Goal: Use online tool/utility: Utilize a website feature to perform a specific function

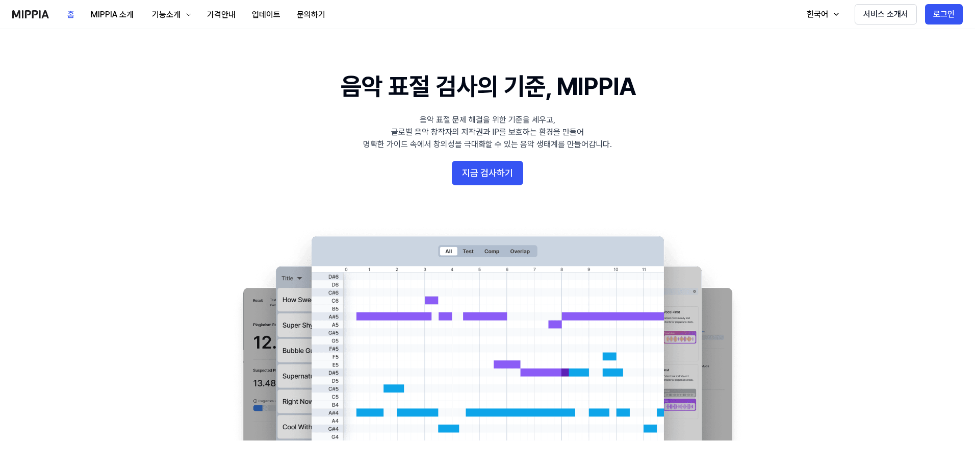
click at [491, 158] on 배너 "음악 표절 검사의 기준, MIPPIA 음악 표절 문제 해결을 위한 기준을 세우고, 글로벌 음악 창작자의 저작권과 IP를 보호하는 환경을 만들어…" at bounding box center [487, 254] width 735 height 371
click at [490, 165] on button "지금 검사하기" at bounding box center [487, 173] width 71 height 24
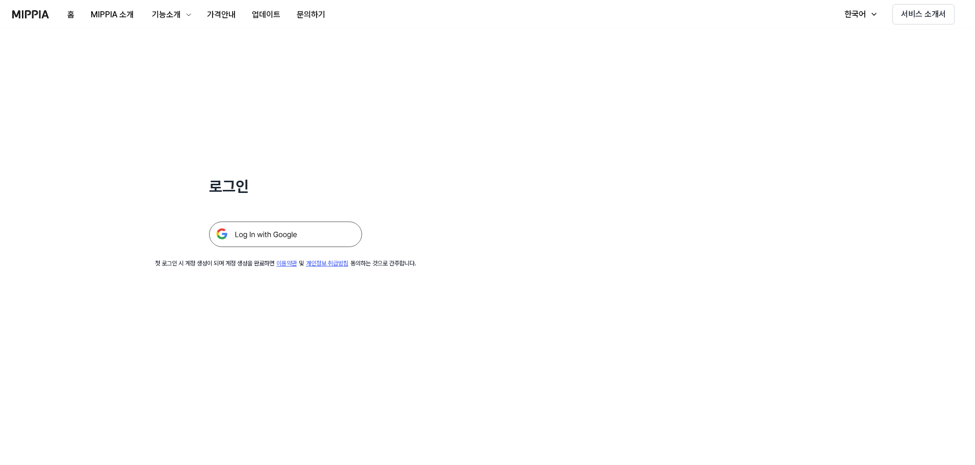
click at [298, 231] on img at bounding box center [285, 234] width 153 height 26
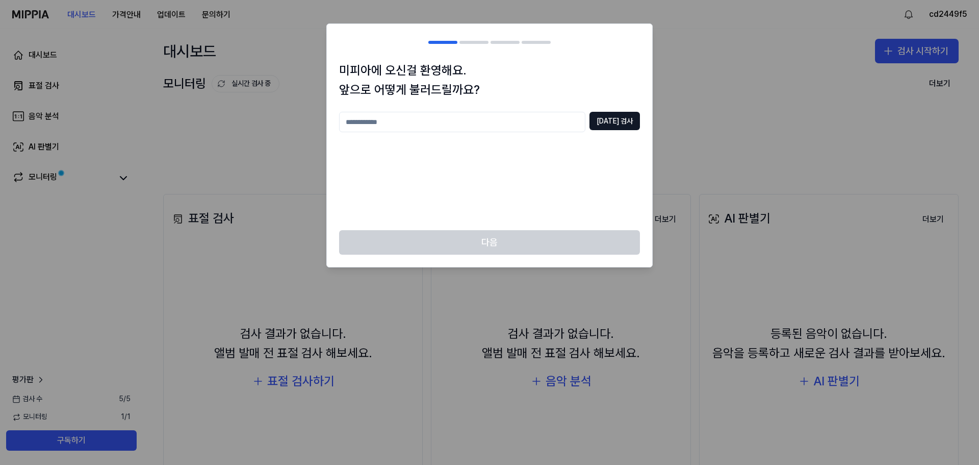
click at [558, 124] on input "text" at bounding box center [462, 122] width 246 height 20
type input "*"
type input "****"
click at [617, 117] on button "[DATE] 검사" at bounding box center [615, 121] width 51 height 18
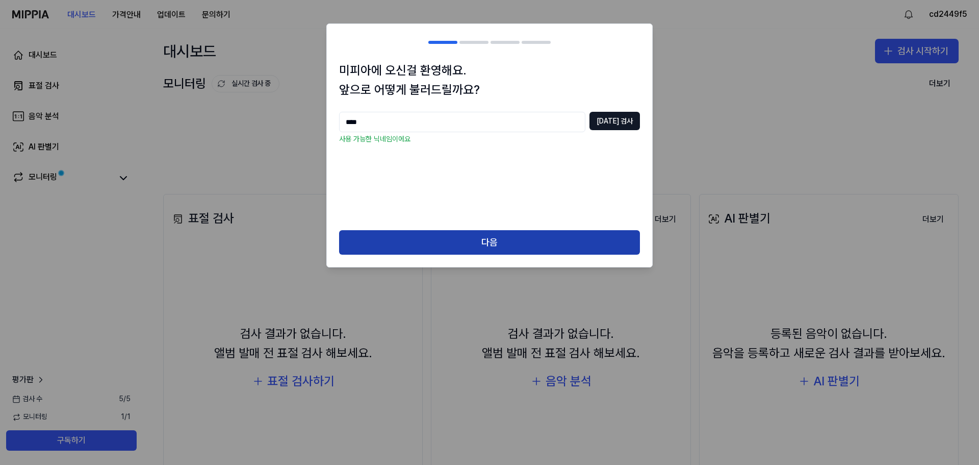
click at [527, 241] on button "다음" at bounding box center [489, 242] width 301 height 24
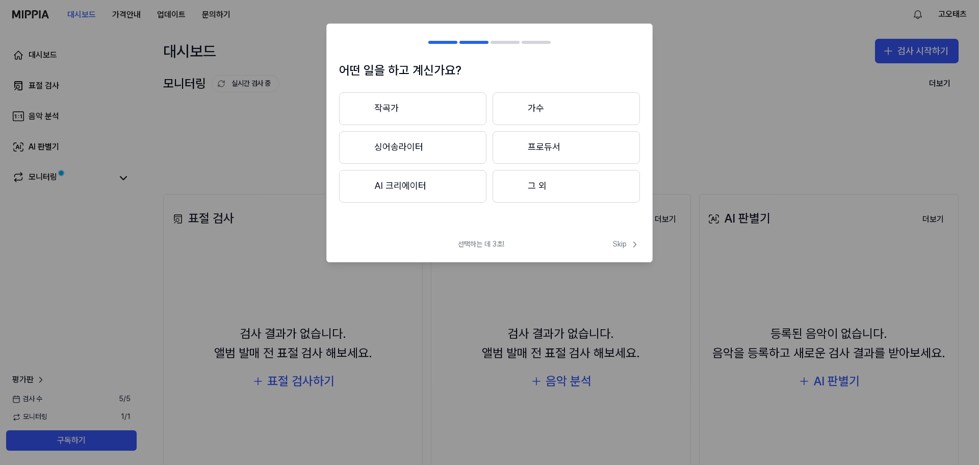
click at [449, 114] on button "작곡가" at bounding box center [412, 108] width 147 height 33
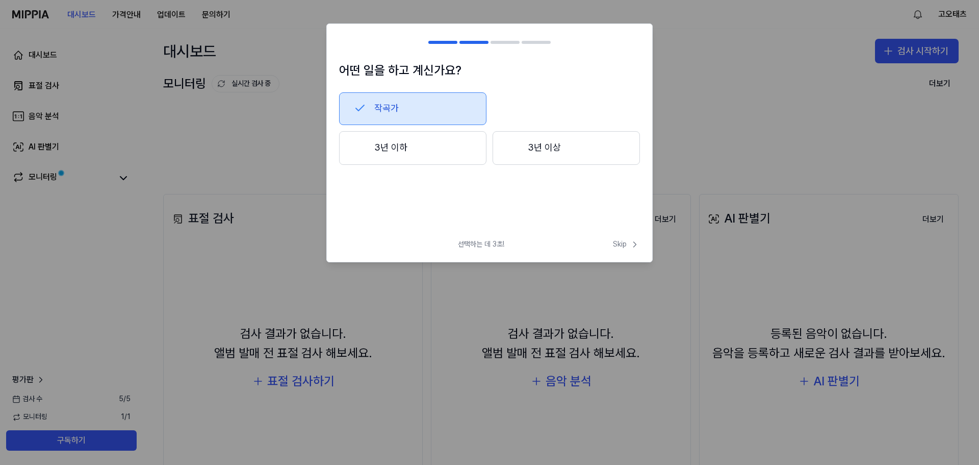
click at [523, 144] on button "3년 이상" at bounding box center [566, 148] width 147 height 34
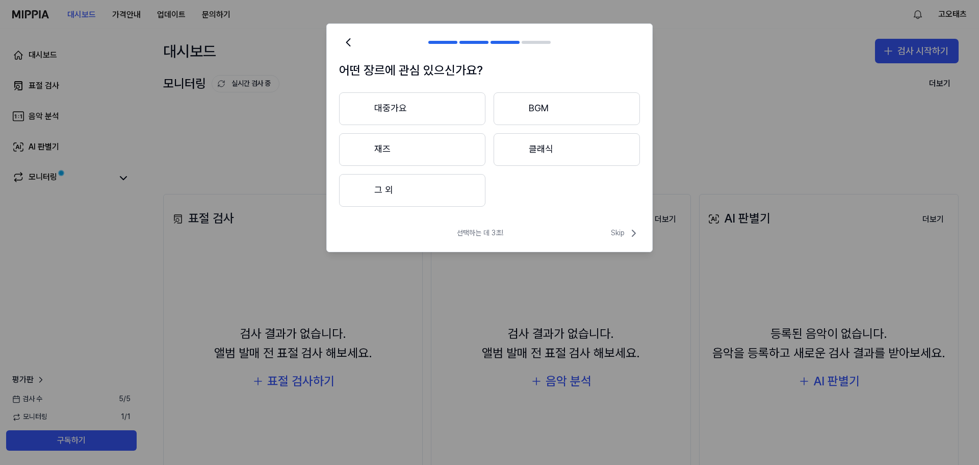
click at [439, 189] on button "그 외" at bounding box center [412, 190] width 146 height 33
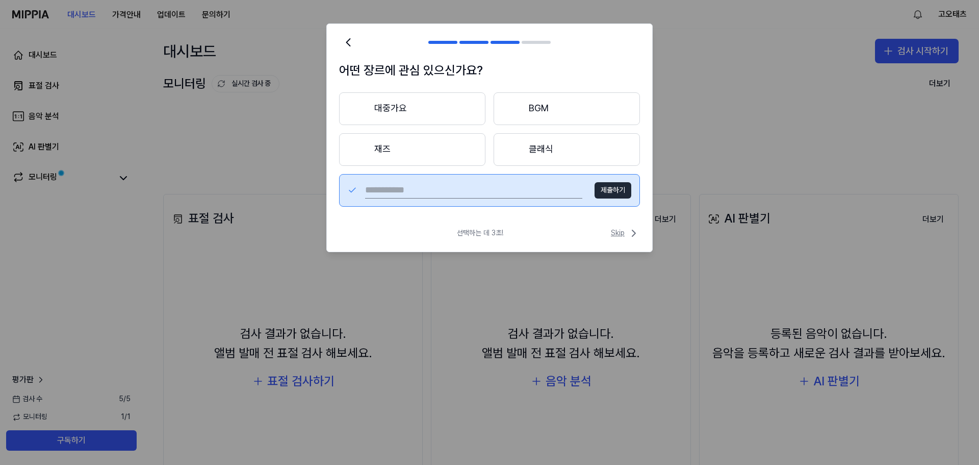
click at [618, 230] on span "Skip" at bounding box center [625, 233] width 29 height 12
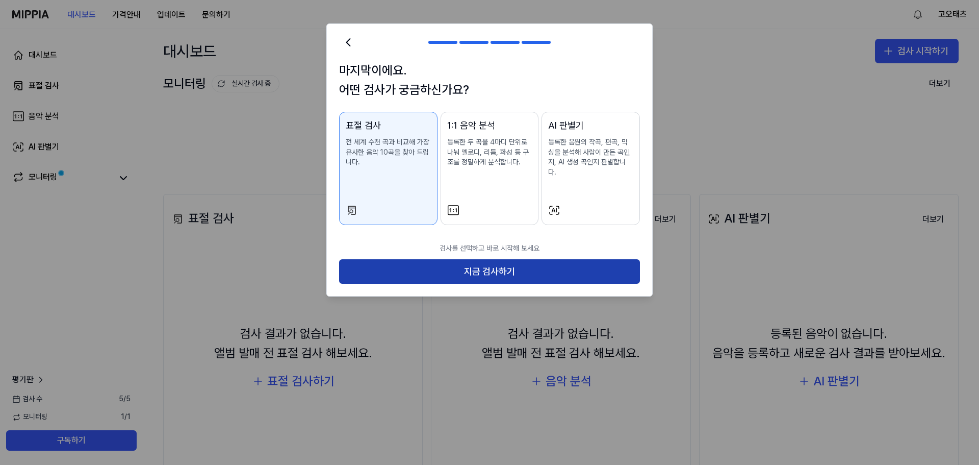
click at [511, 259] on button "지금 검사하기" at bounding box center [489, 271] width 301 height 24
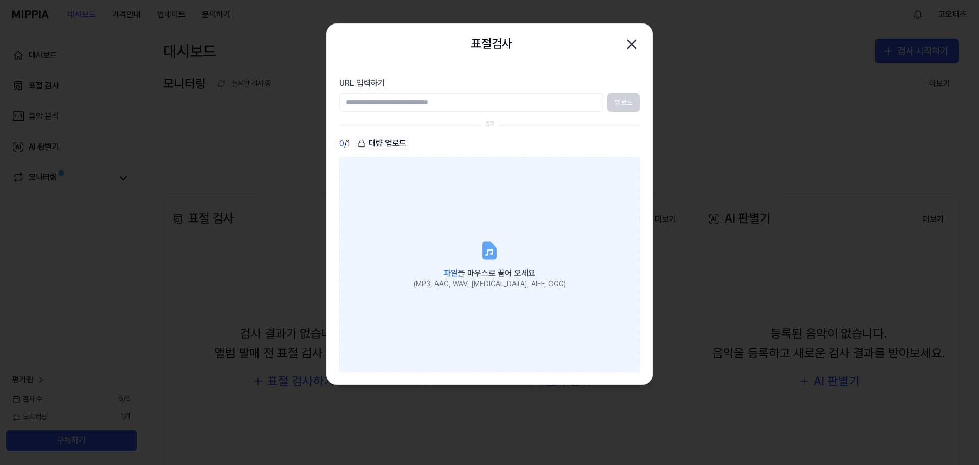
click at [491, 243] on icon at bounding box center [490, 250] width 12 height 16
click at [0, 0] on input "파일 을 마우스로 끌어 오세요 (MP3, AAC, WAV, [MEDICAL_DATA], AIFF, OGG)" at bounding box center [0, 0] width 0 height 0
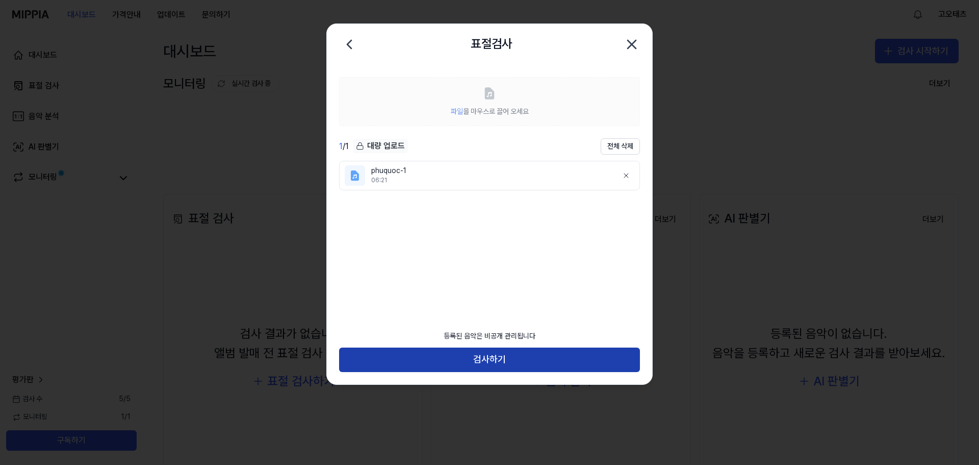
click at [517, 361] on button "검사하기" at bounding box center [489, 359] width 301 height 24
